Goal: Navigation & Orientation: Find specific page/section

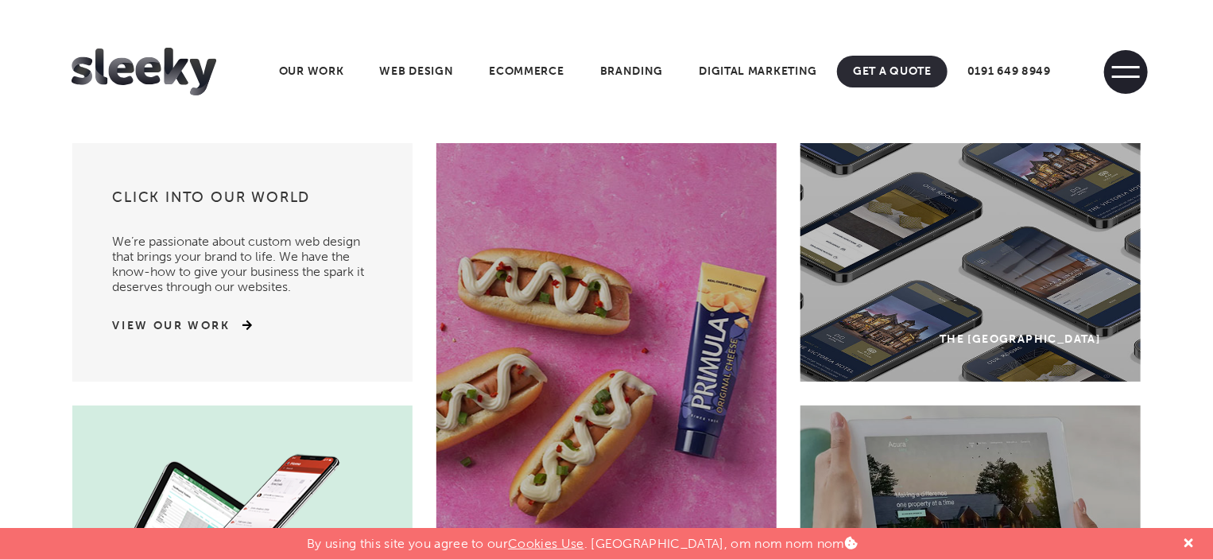
click at [1132, 75] on span at bounding box center [1126, 76] width 28 height 2
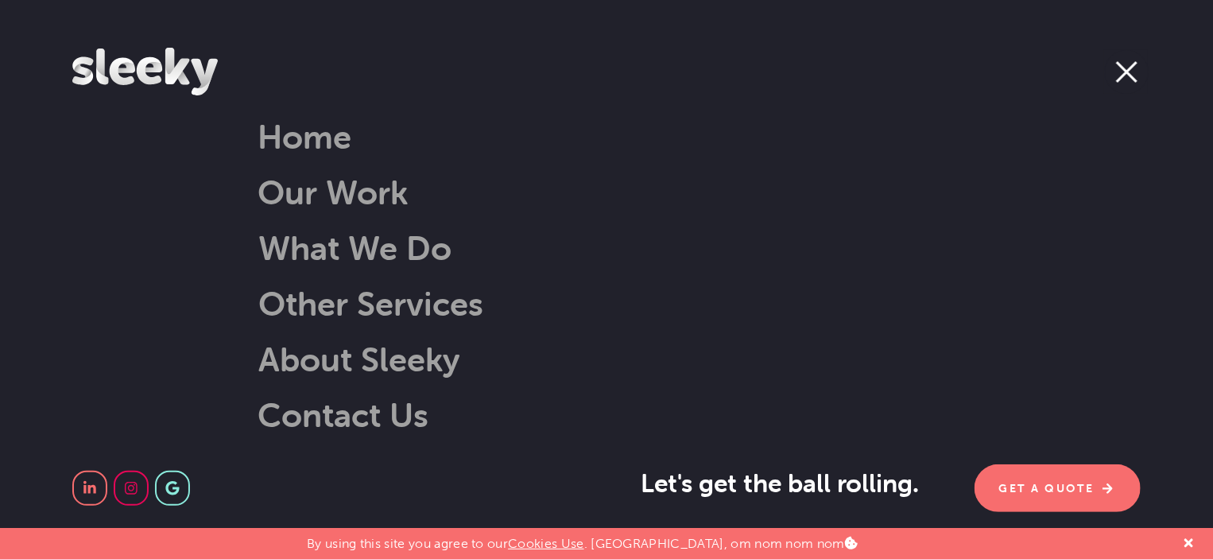
scroll to position [159, 0]
click at [358, 199] on link "Our Work" at bounding box center [332, 192] width 150 height 41
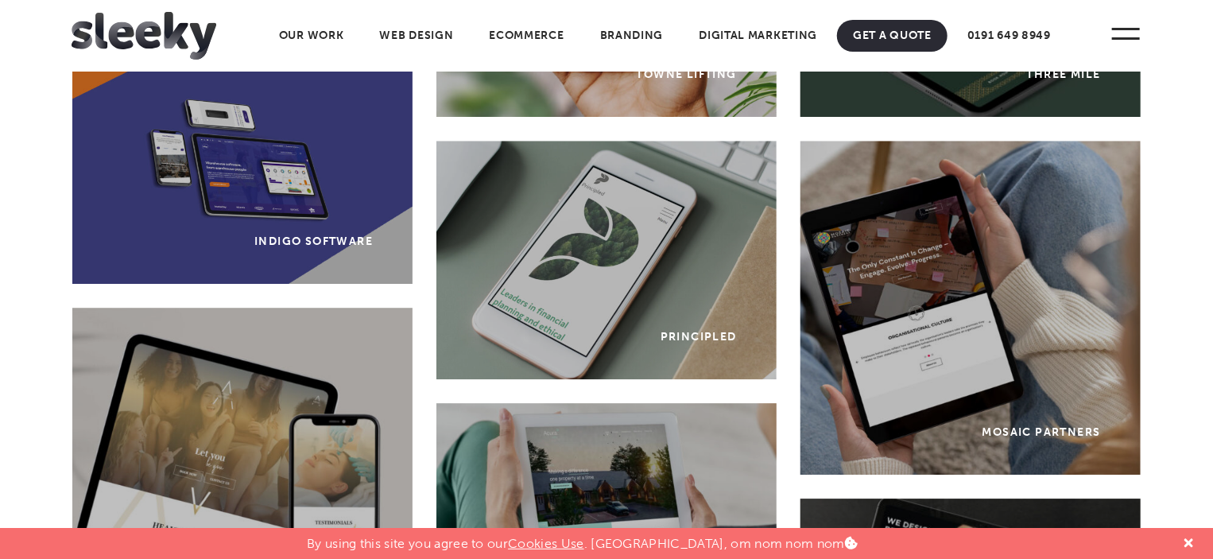
scroll to position [2145, 0]
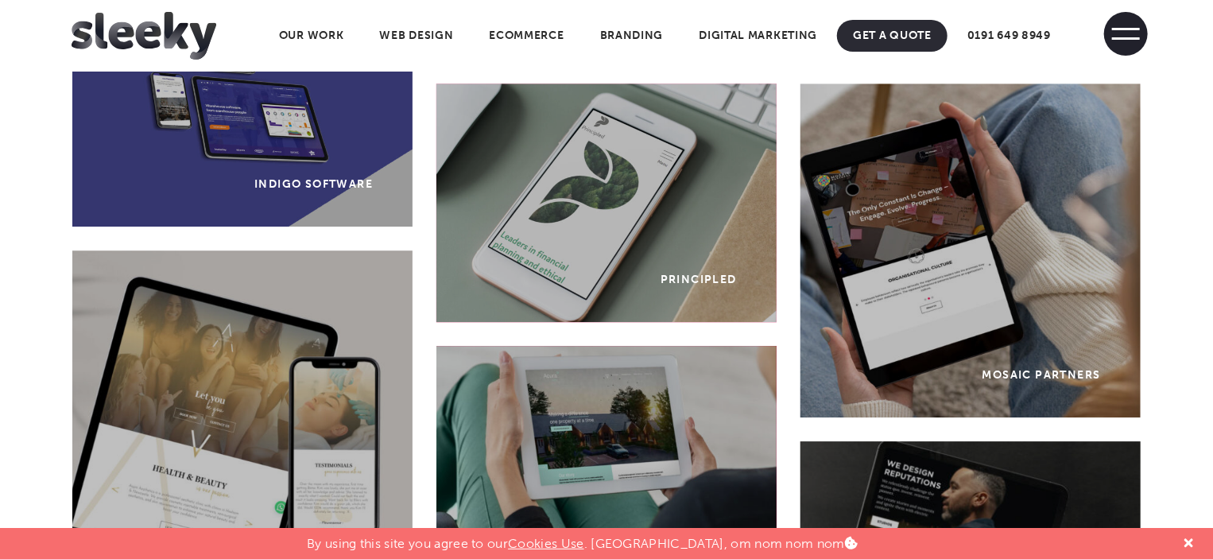
click at [1133, 41] on span at bounding box center [1126, 34] width 44 height 44
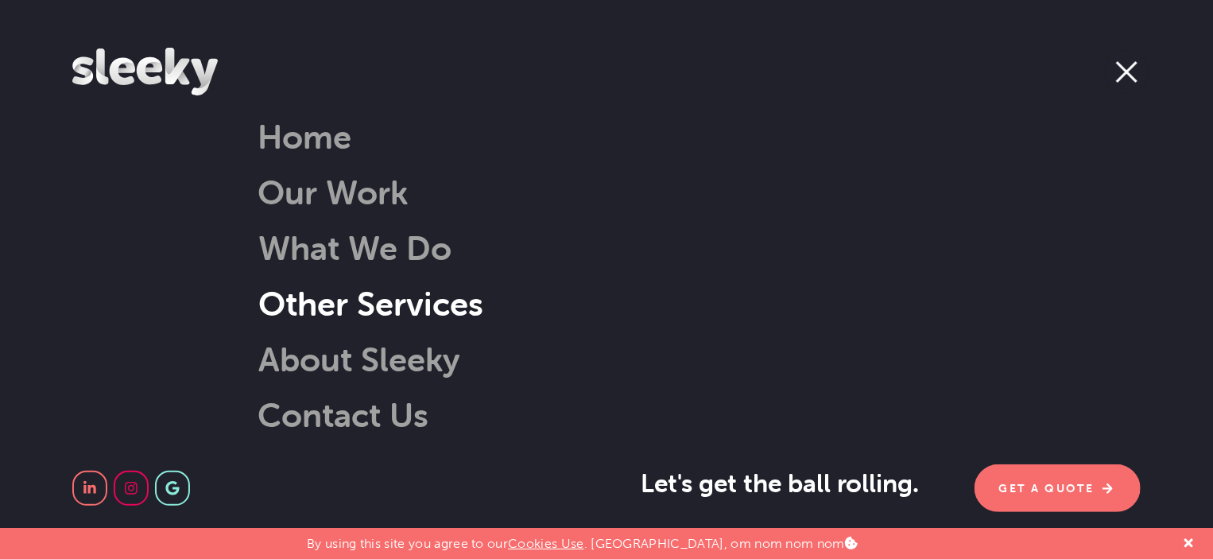
click at [373, 313] on link "Other Services" at bounding box center [350, 303] width 265 height 41
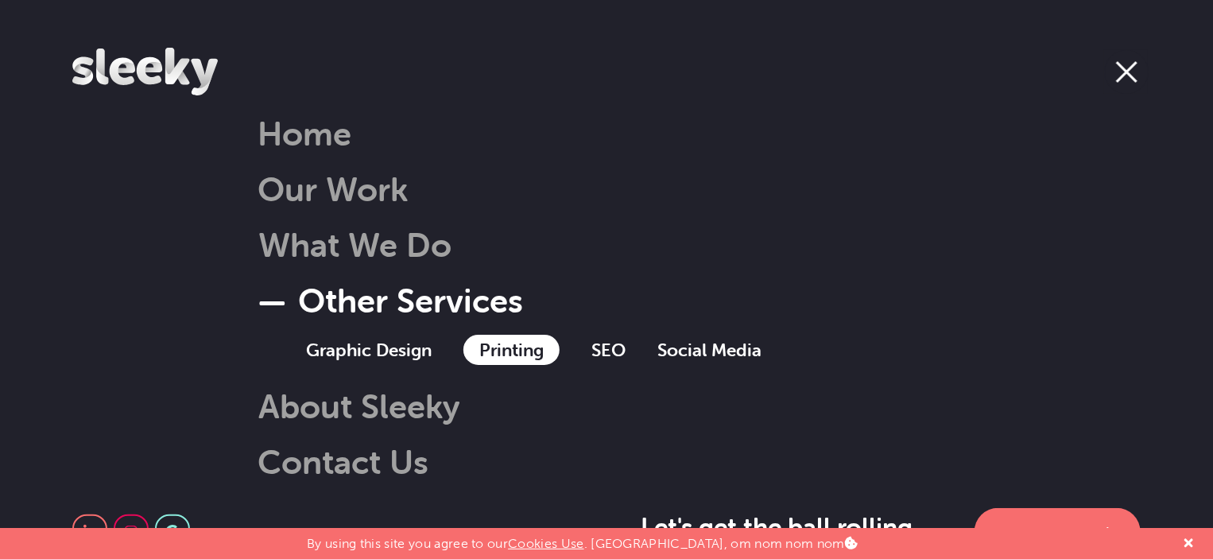
click at [521, 349] on link "Printing" at bounding box center [511, 350] width 96 height 30
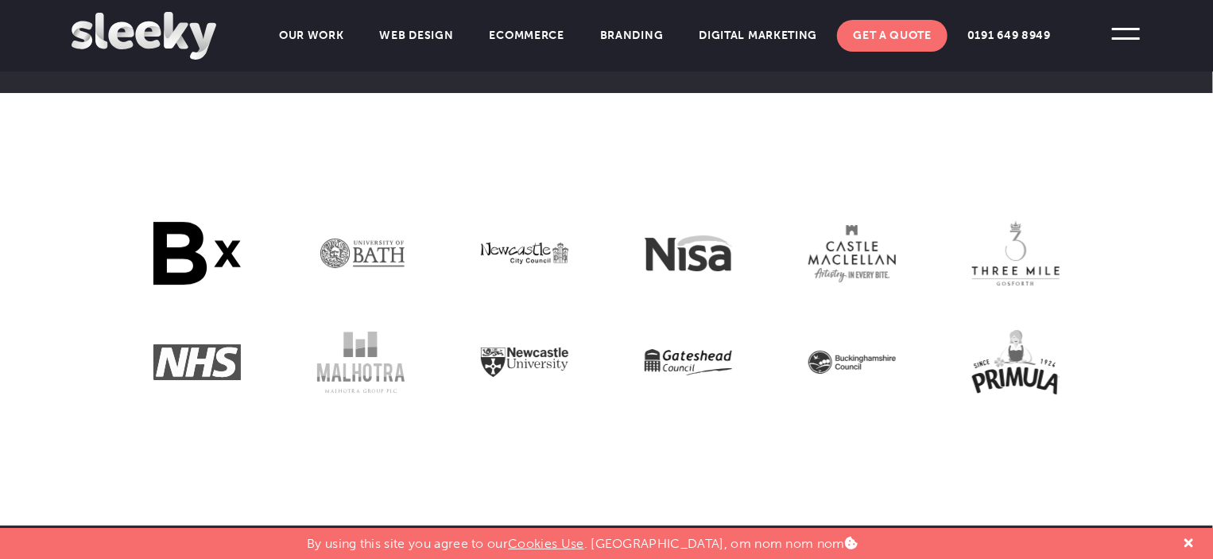
scroll to position [2622, 0]
